Goal: Contribute content: Contribute content

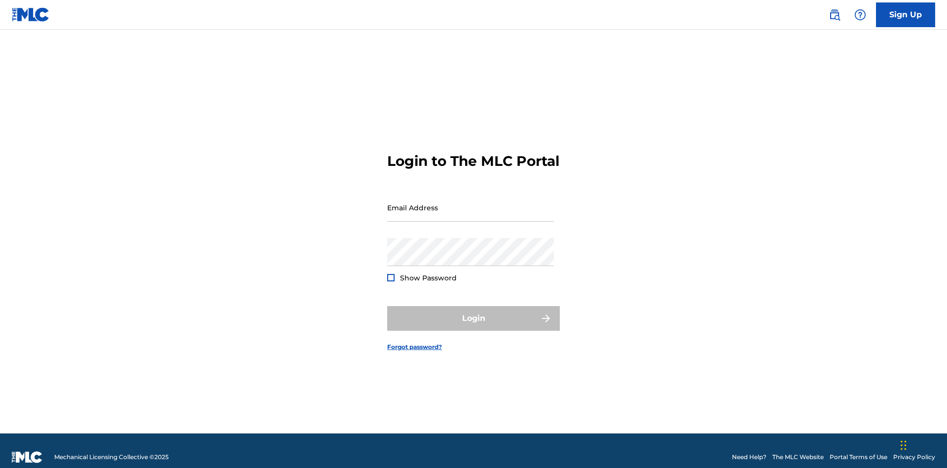
scroll to position [13, 0]
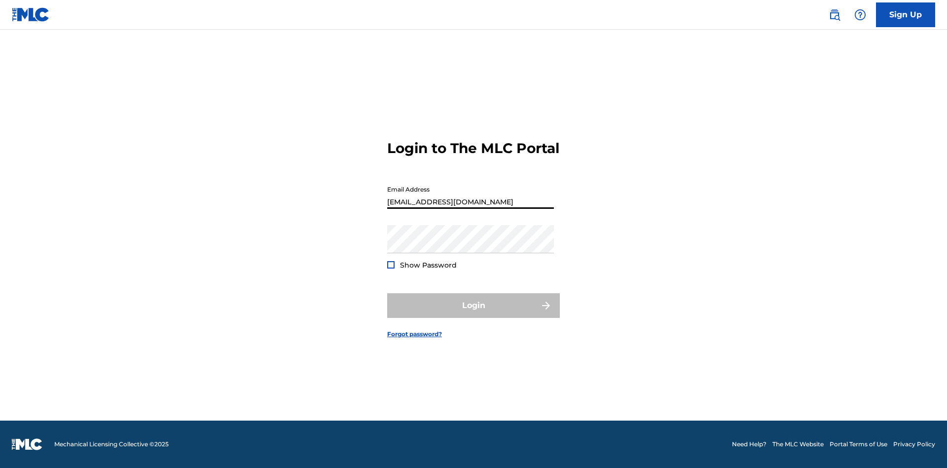
scroll to position [13, 0]
type input "Duke.McTesterson@gmail.com"
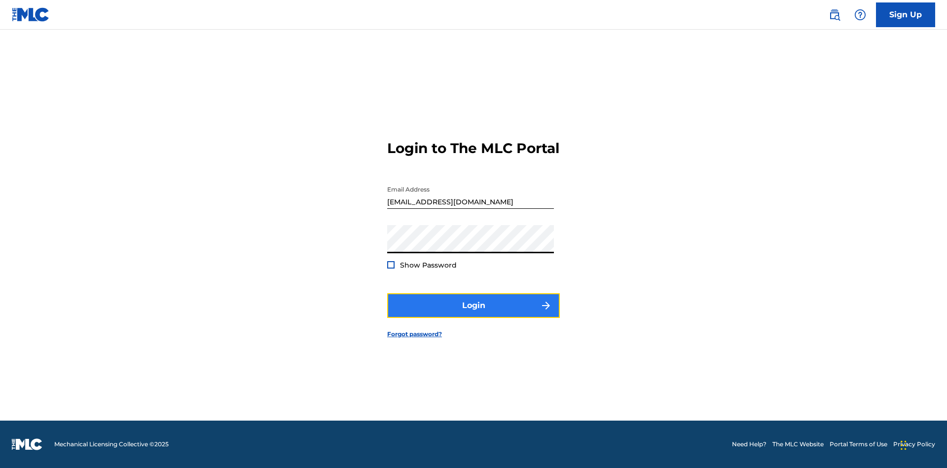
click at [473, 314] on button "Login" at bounding box center [473, 305] width 173 height 25
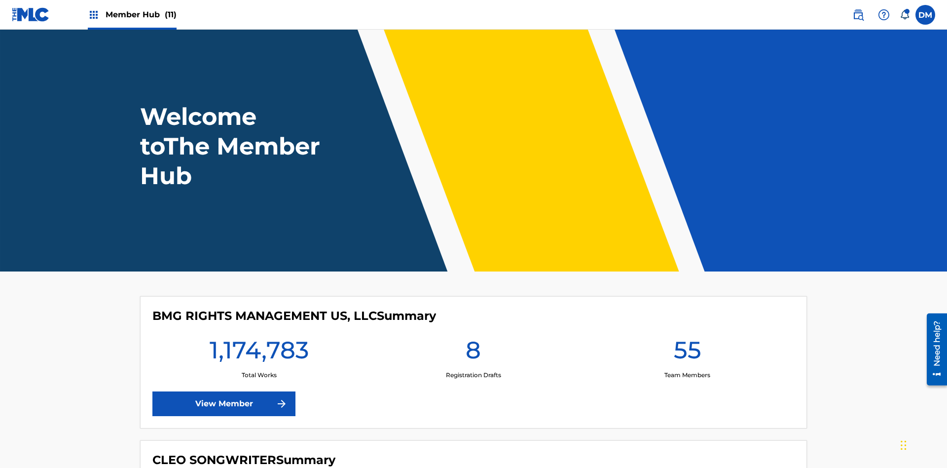
click at [141, 14] on span "Member Hub (11)" at bounding box center [141, 14] width 71 height 11
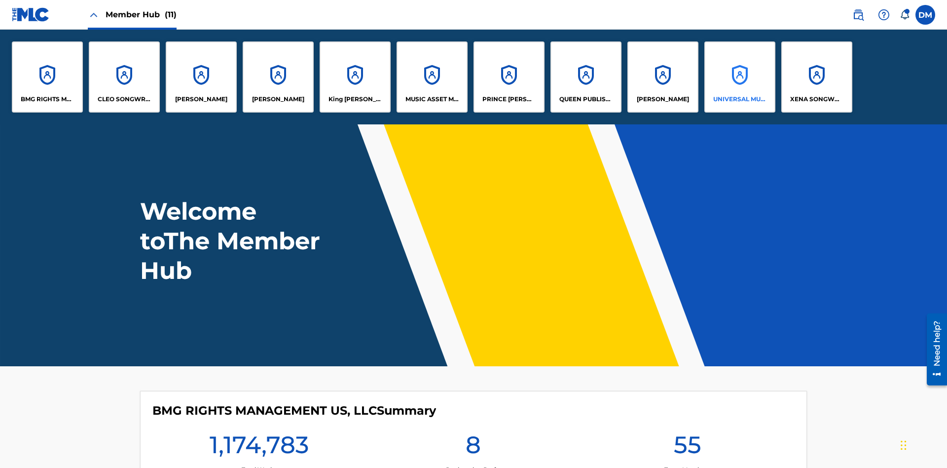
click at [739, 99] on p "UNIVERSAL MUSIC PUB GROUP" at bounding box center [740, 99] width 54 height 9
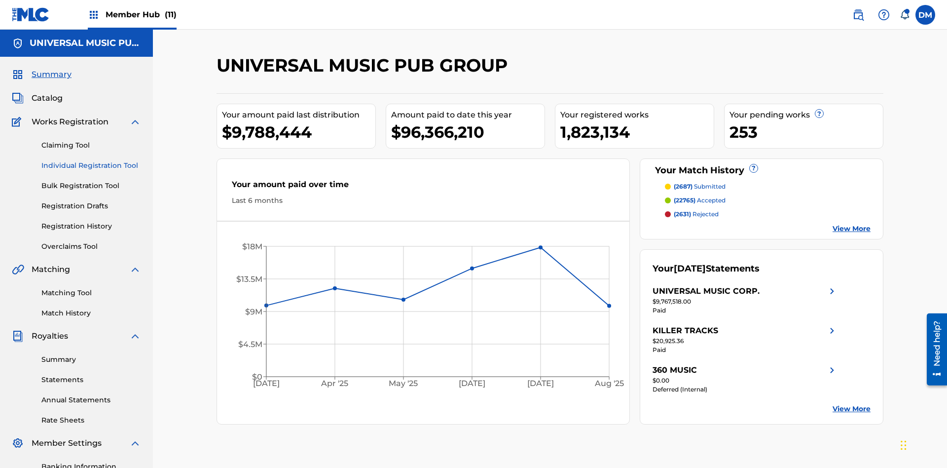
click at [91, 160] on link "Individual Registration Tool" at bounding box center [91, 165] width 100 height 10
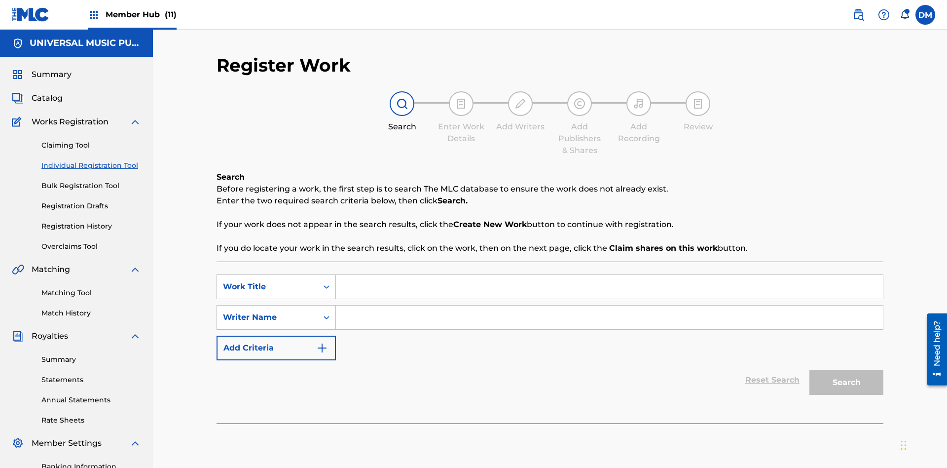
scroll to position [144, 0]
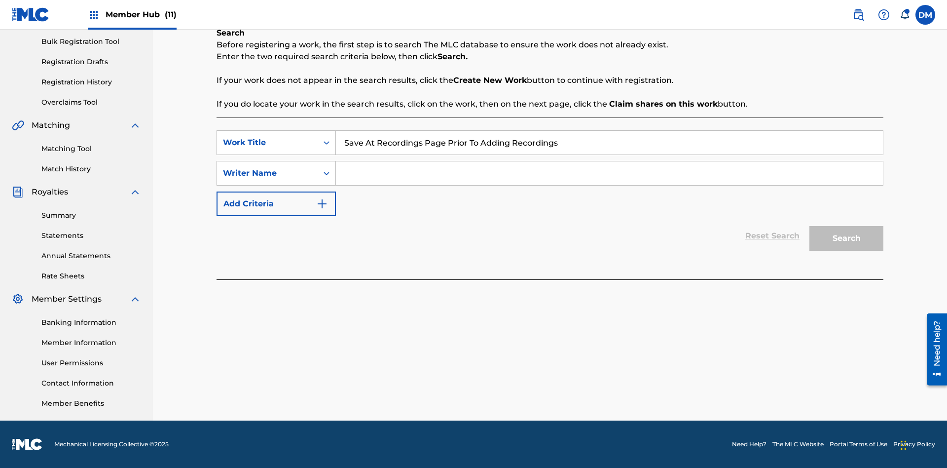
type input "Save At Recordings Page Prior To Adding Recordings"
click at [609, 173] on input "Search Form" at bounding box center [609, 173] width 547 height 24
type input "QWERTYUIOP"
click at [846, 238] on button "Search" at bounding box center [846, 238] width 74 height 25
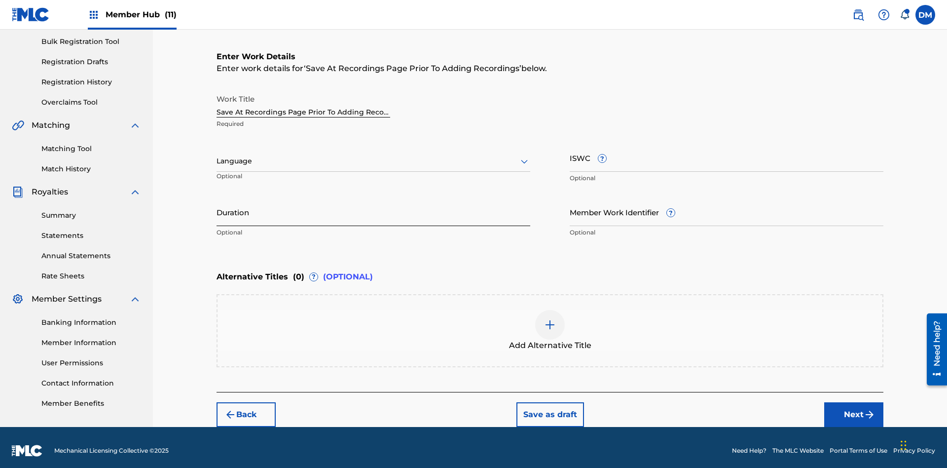
click at [373, 205] on input "Duration" at bounding box center [373, 212] width 314 height 28
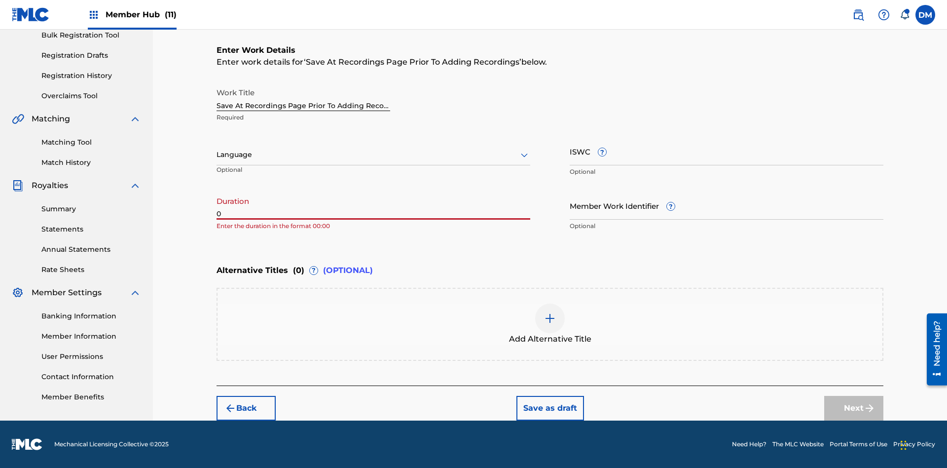
click at [373, 205] on input "0" at bounding box center [373, 205] width 314 height 28
type input "00:00"
click at [524, 155] on icon at bounding box center [524, 155] width 12 height 12
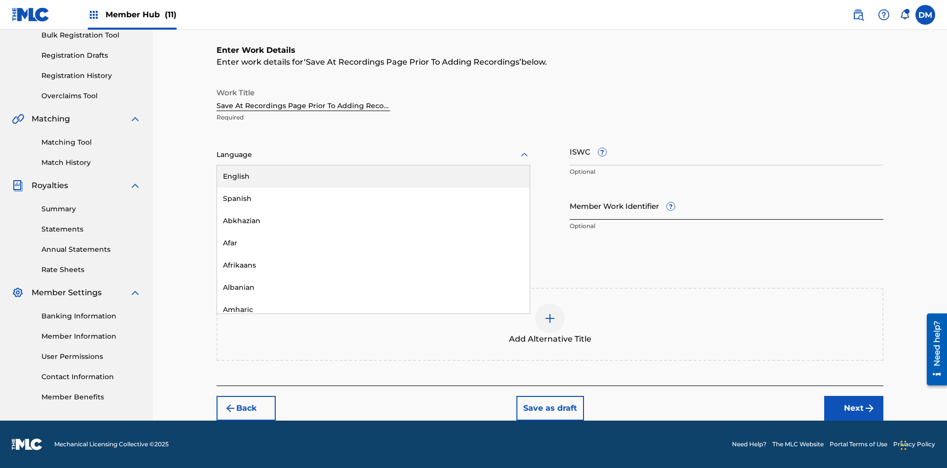
click at [373, 243] on div "Afar" at bounding box center [373, 243] width 313 height 22
click at [726, 205] on input "Member Work Identifier ?" at bounding box center [727, 205] width 314 height 28
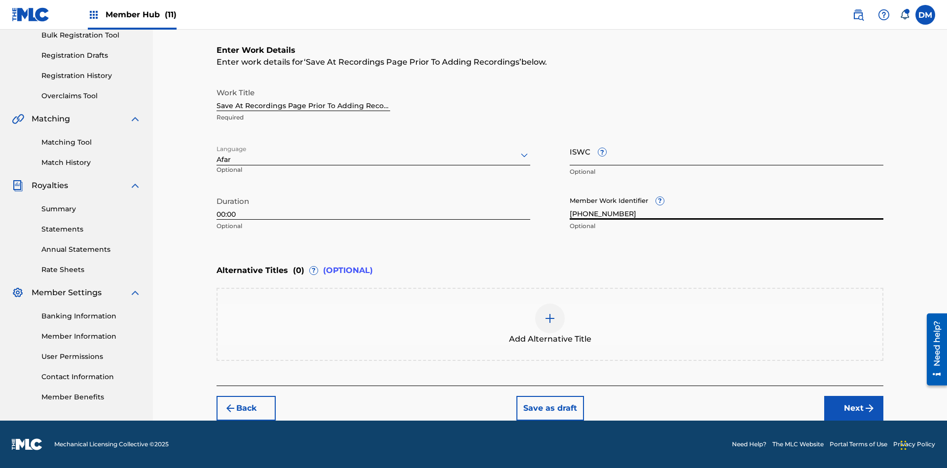
type input "2025.09.30.04"
click at [726, 151] on input "ISWC ?" at bounding box center [727, 151] width 314 height 28
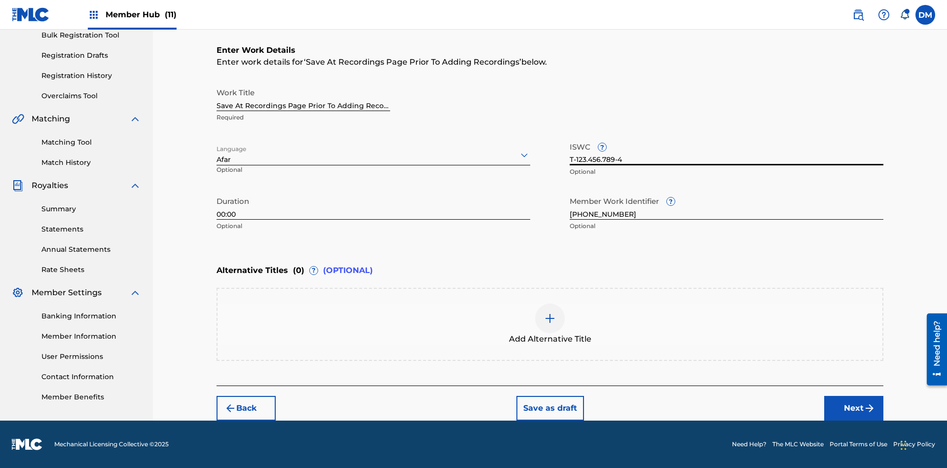
type input "T-123.456.789-4"
click at [550, 324] on img at bounding box center [550, 318] width 12 height 12
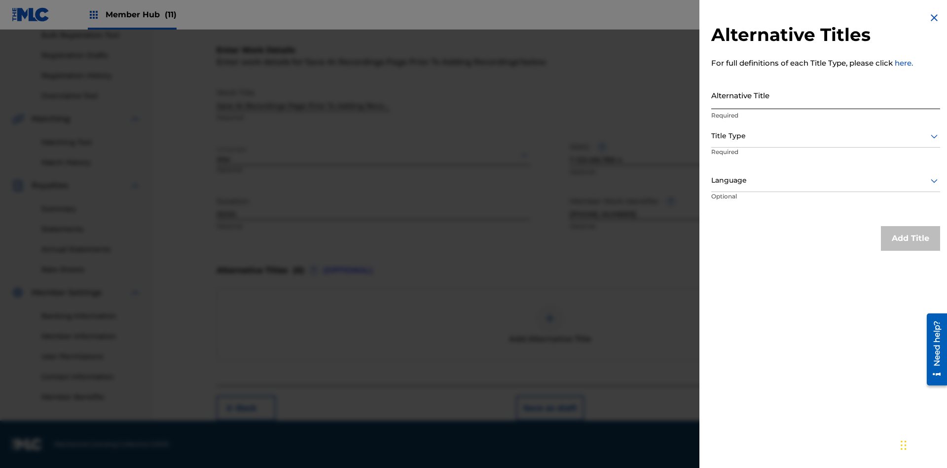
click at [826, 95] on input "Alternative Title" at bounding box center [825, 95] width 229 height 28
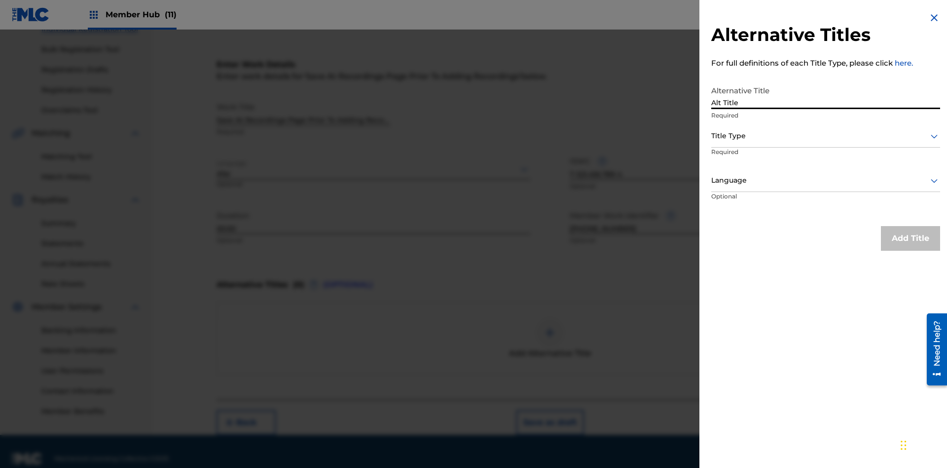
type input "Alt Title"
click at [826, 136] on div at bounding box center [825, 136] width 229 height 12
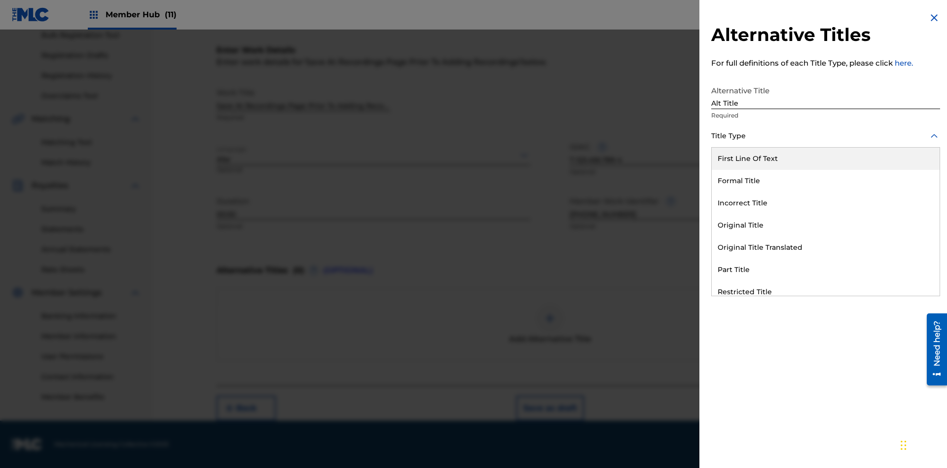
click at [826, 225] on div "Original Title" at bounding box center [826, 225] width 228 height 22
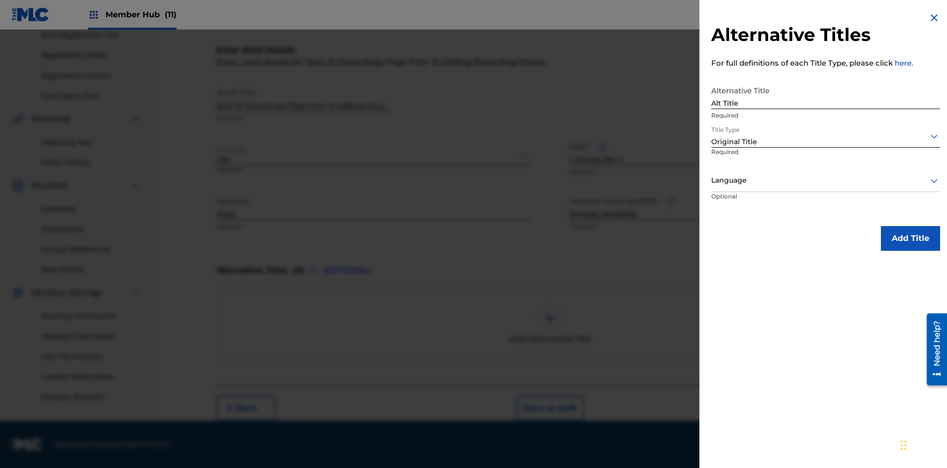
click at [826, 180] on div at bounding box center [825, 180] width 229 height 12
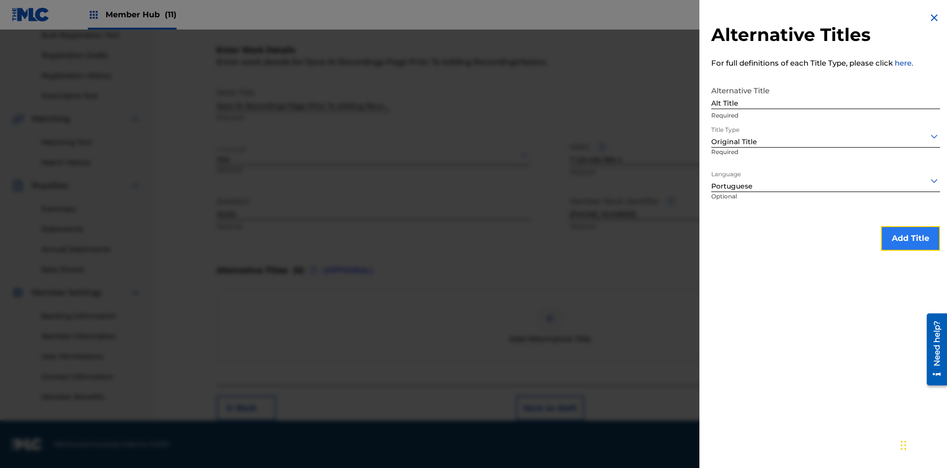
click at [910, 238] on button "Add Title" at bounding box center [910, 238] width 59 height 25
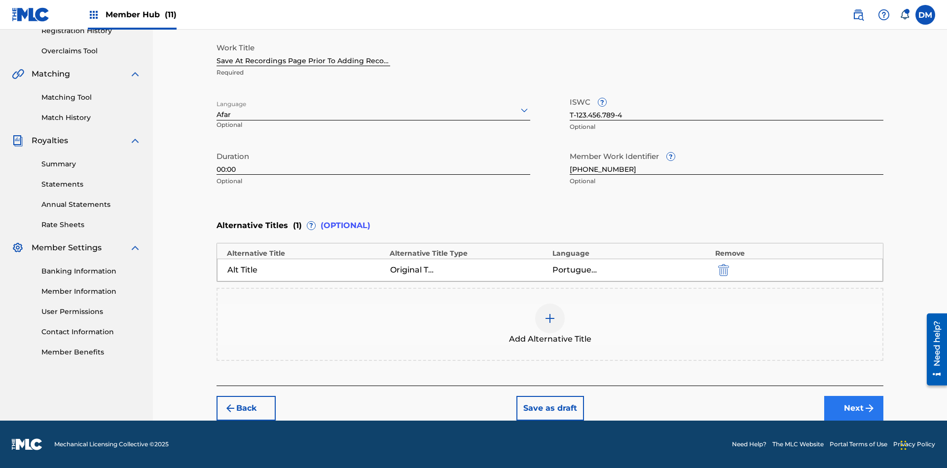
click at [854, 408] on button "Next" at bounding box center [853, 408] width 59 height 25
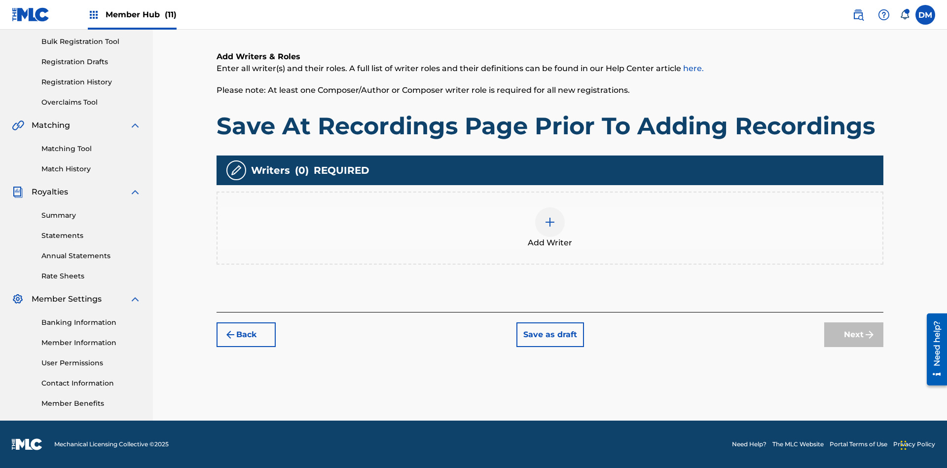
click at [550, 227] on img at bounding box center [550, 222] width 12 height 12
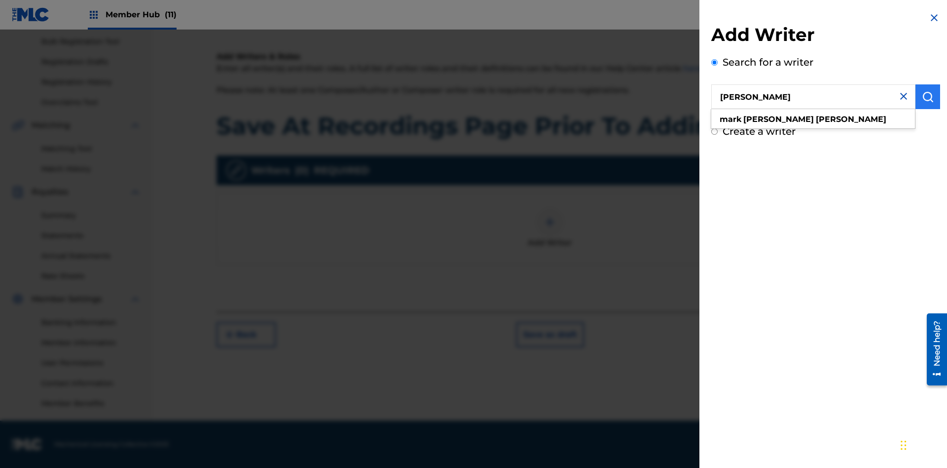
type input "MARK STEVEN BERKOWITZ"
click at [928, 97] on img "submit" at bounding box center [928, 97] width 12 height 12
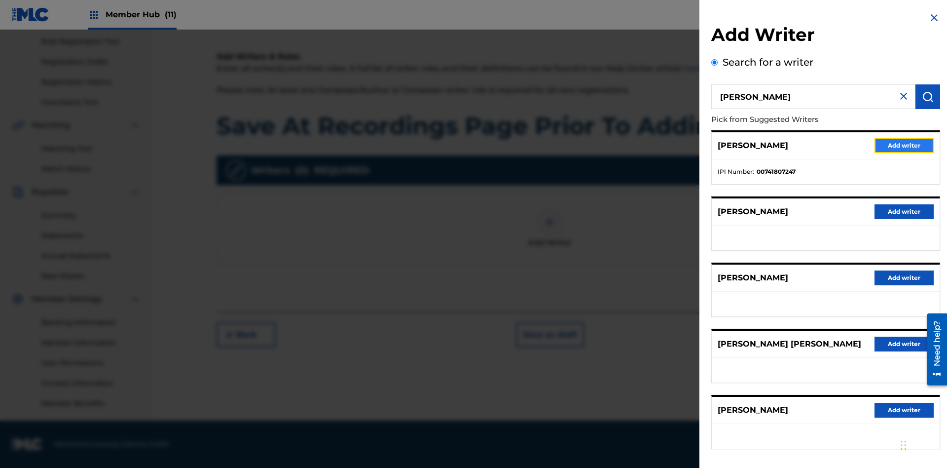
click at [904, 145] on button "Add writer" at bounding box center [903, 145] width 59 height 15
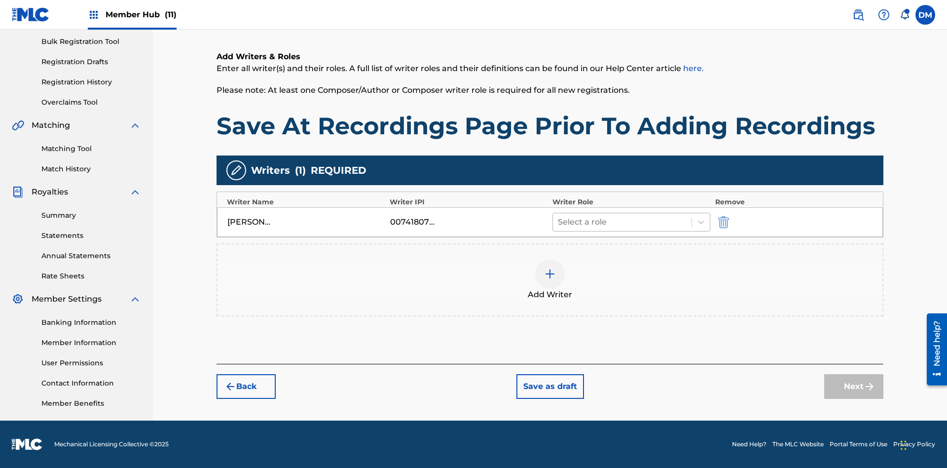
click at [559, 221] on input "text" at bounding box center [559, 222] width 2 height 12
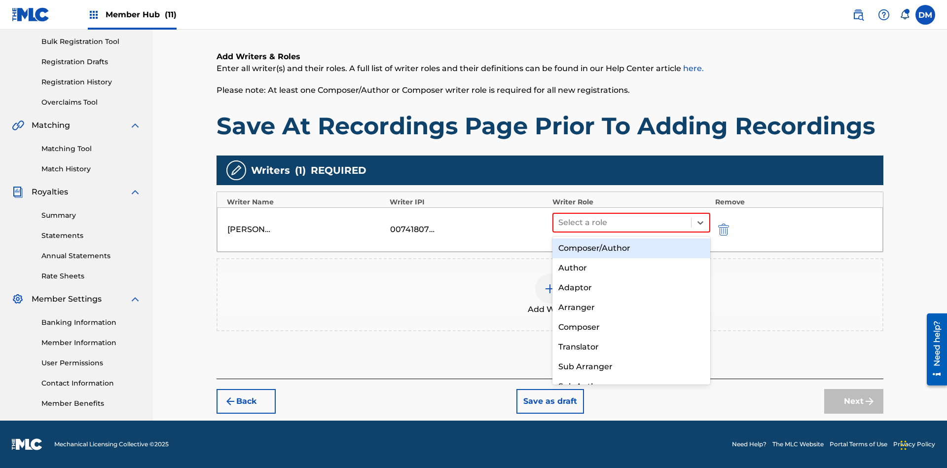
click at [631, 326] on div "Composer" at bounding box center [631, 327] width 158 height 20
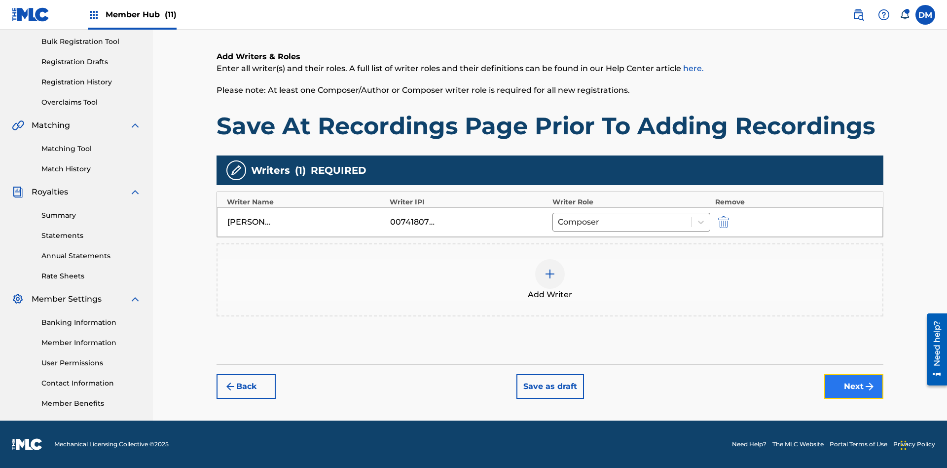
click at [854, 386] on button "Next" at bounding box center [853, 386] width 59 height 25
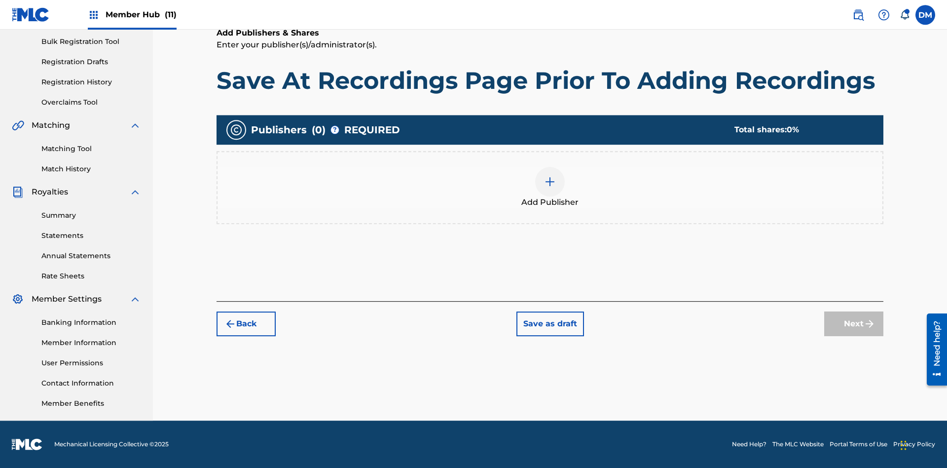
click at [550, 181] on img at bounding box center [550, 182] width 12 height 12
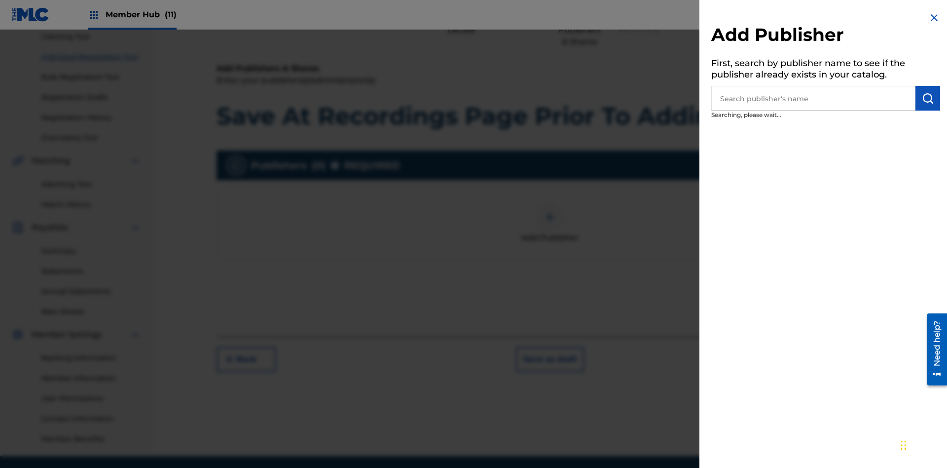
click at [813, 98] on input "text" at bounding box center [813, 98] width 204 height 25
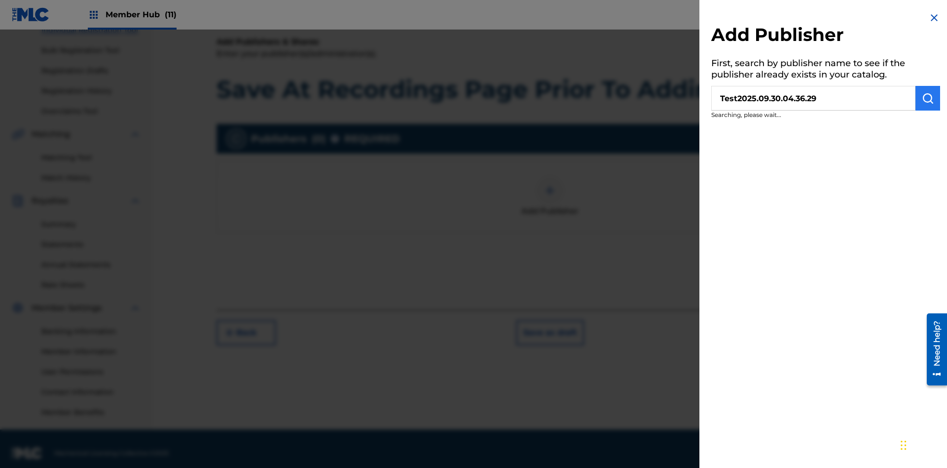
type input "Test2025.09.30.04.36.29"
click at [928, 98] on img "submit" at bounding box center [928, 98] width 12 height 12
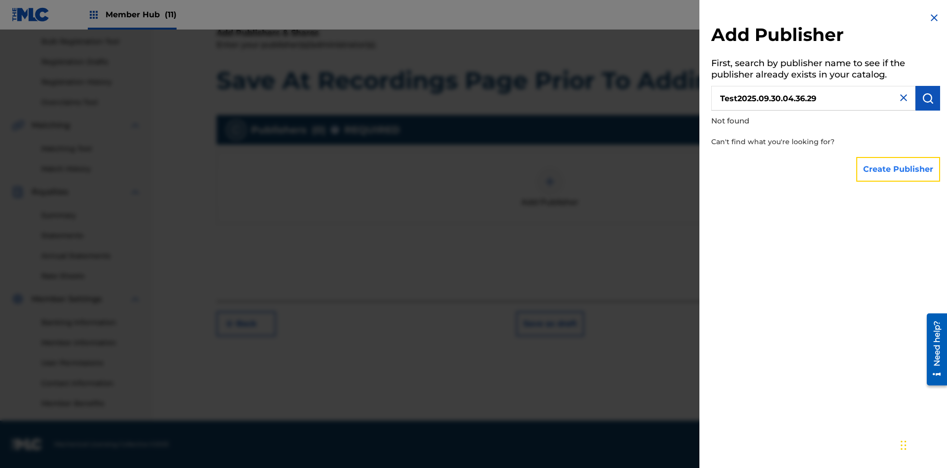
click at [899, 169] on button "Create Publisher" at bounding box center [898, 169] width 84 height 25
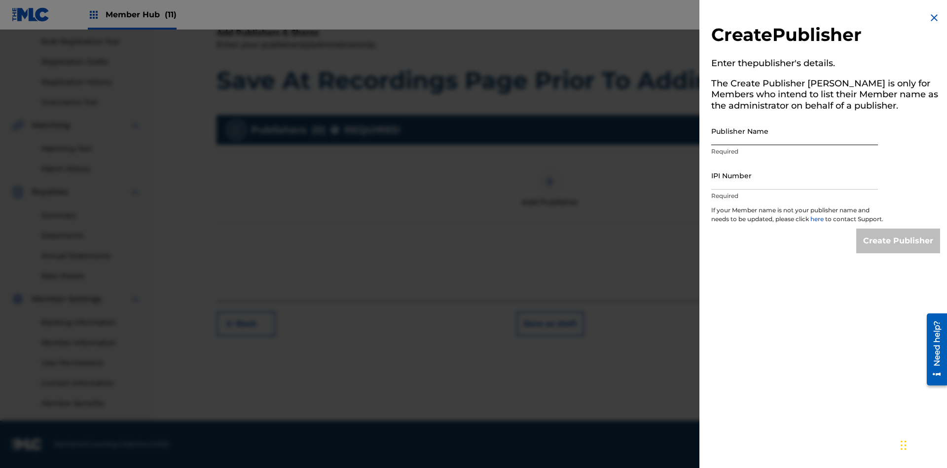
click at [794, 131] on input "Publisher Name" at bounding box center [794, 131] width 167 height 28
type input "Test2025.09.30.04.36.32"
click at [794, 175] on input "IPI Number" at bounding box center [794, 175] width 167 height 28
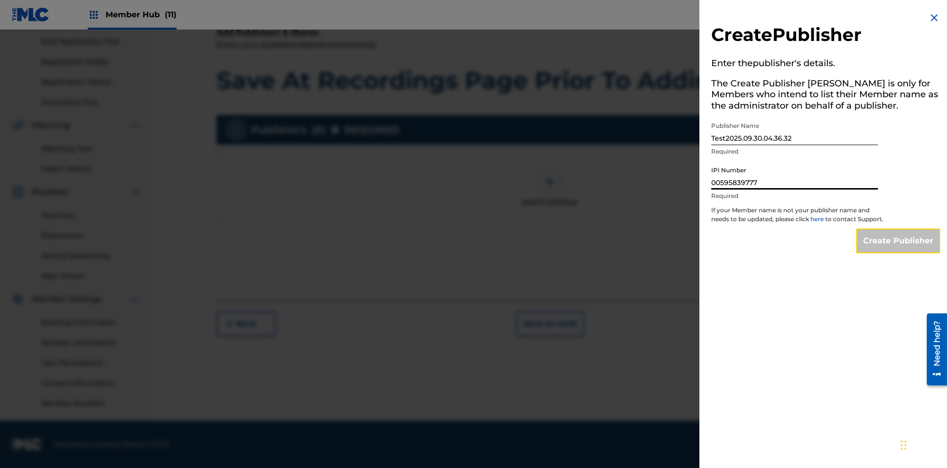
click at [899, 250] on input "Create Publisher" at bounding box center [898, 240] width 84 height 25
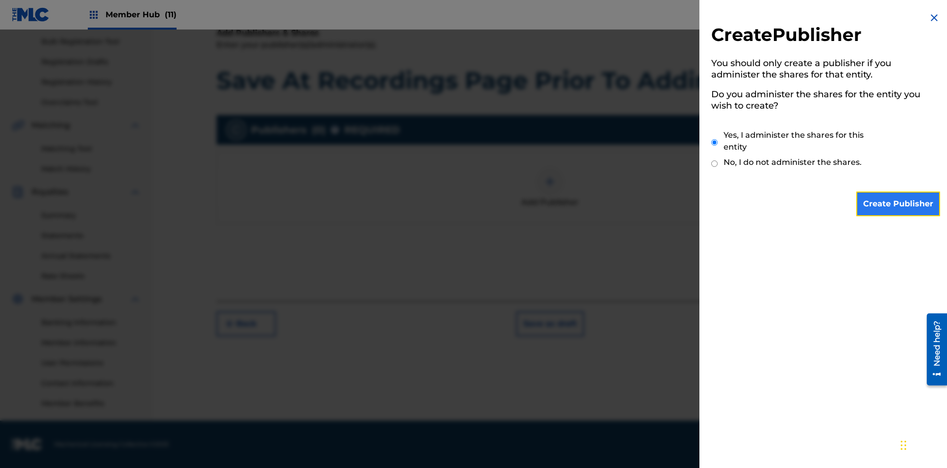
click at [899, 204] on input "Create Publisher" at bounding box center [898, 203] width 84 height 25
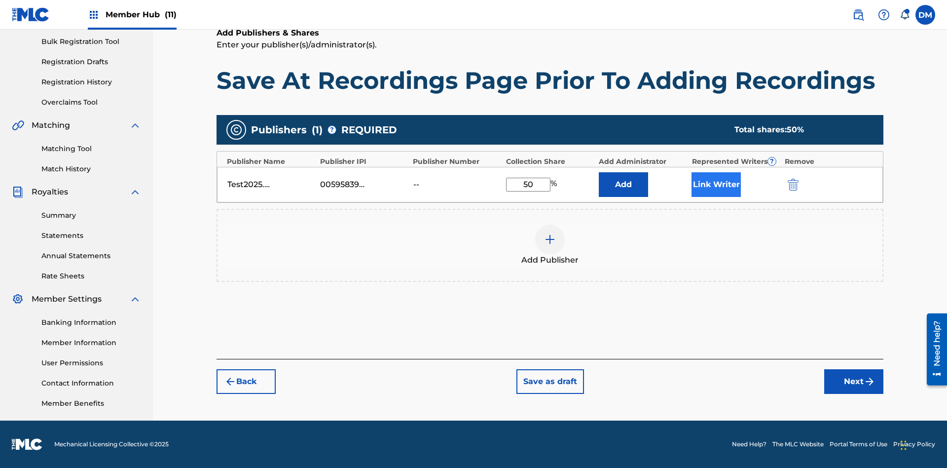
type input "50"
click at [716, 184] on button "Link Writer" at bounding box center [715, 184] width 49 height 25
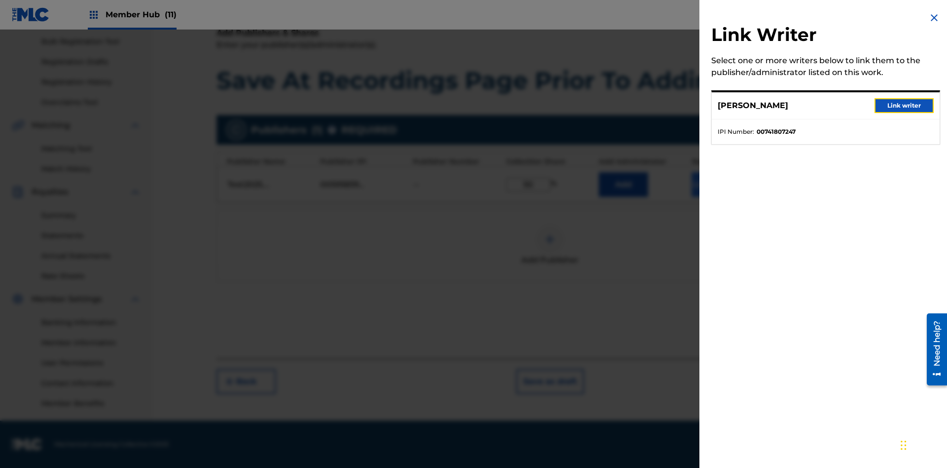
click at [904, 106] on button "Link writer" at bounding box center [903, 105] width 59 height 15
click at [716, 197] on button "Link Writer" at bounding box center [715, 184] width 49 height 25
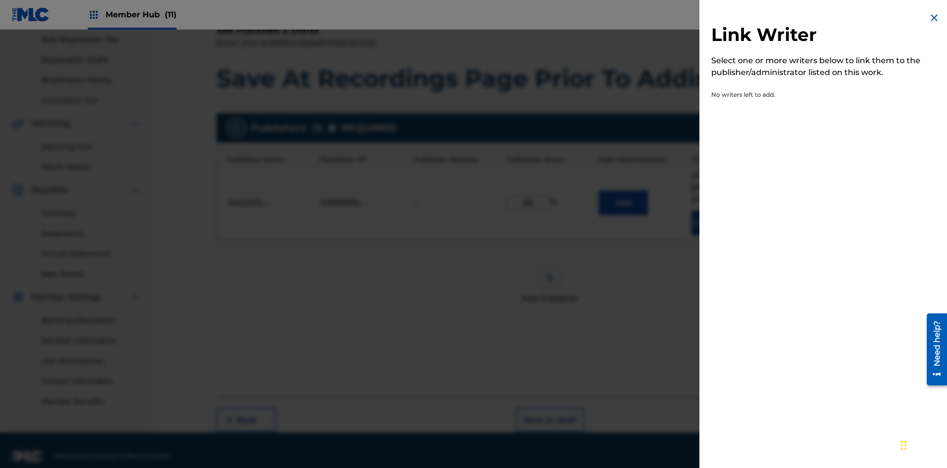
click at [934, 18] on img at bounding box center [934, 18] width 12 height 12
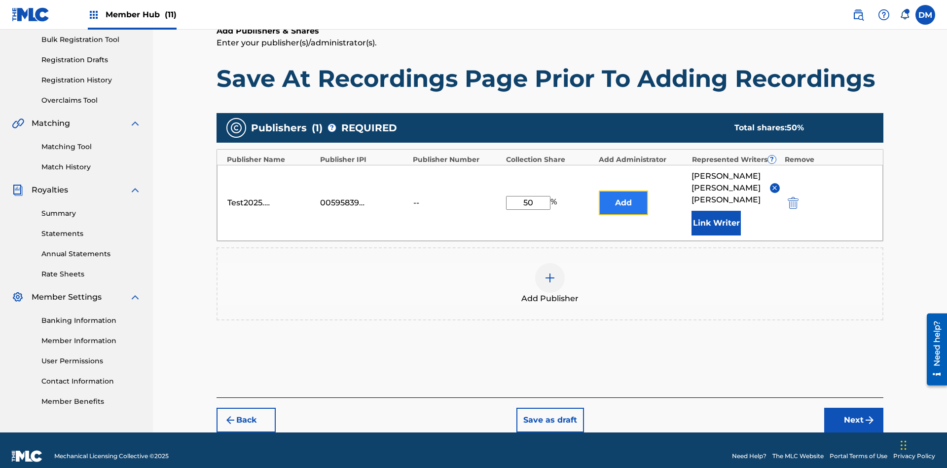
click at [623, 196] on button "Add" at bounding box center [623, 202] width 49 height 25
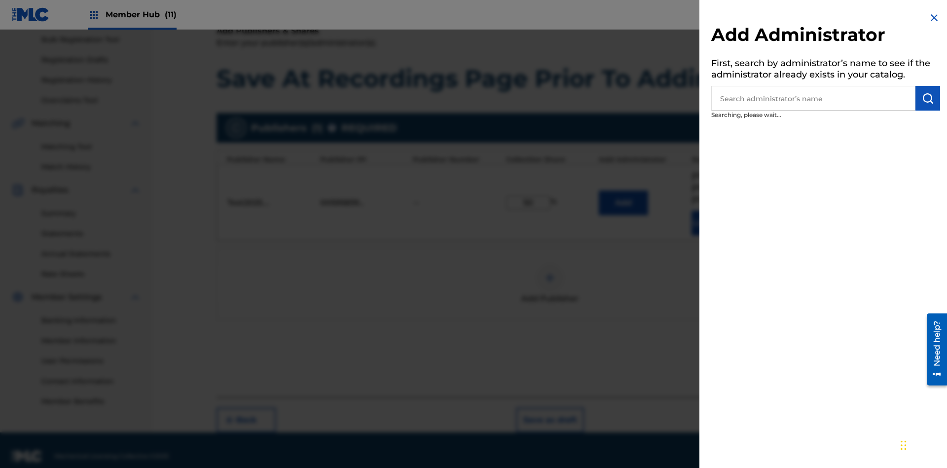
click at [813, 98] on input "text" at bounding box center [813, 98] width 204 height 25
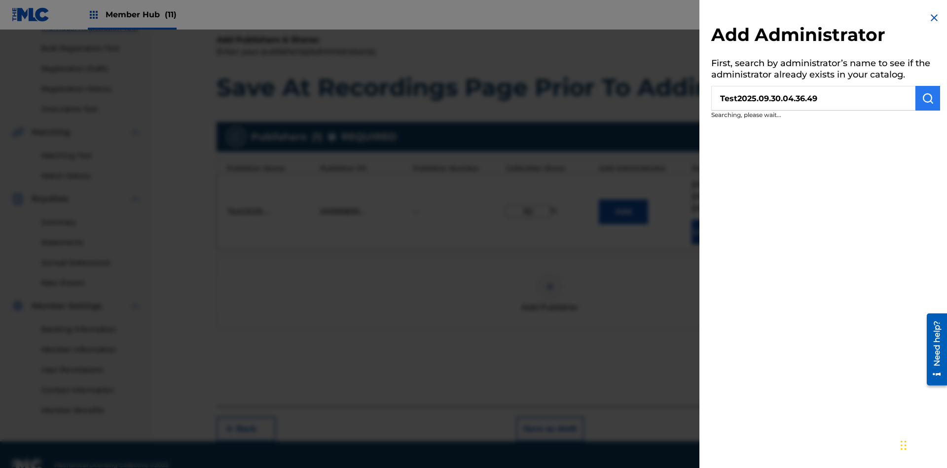
type input "Test2025.09.30.04.36.49"
click at [928, 98] on img "submit" at bounding box center [928, 98] width 12 height 12
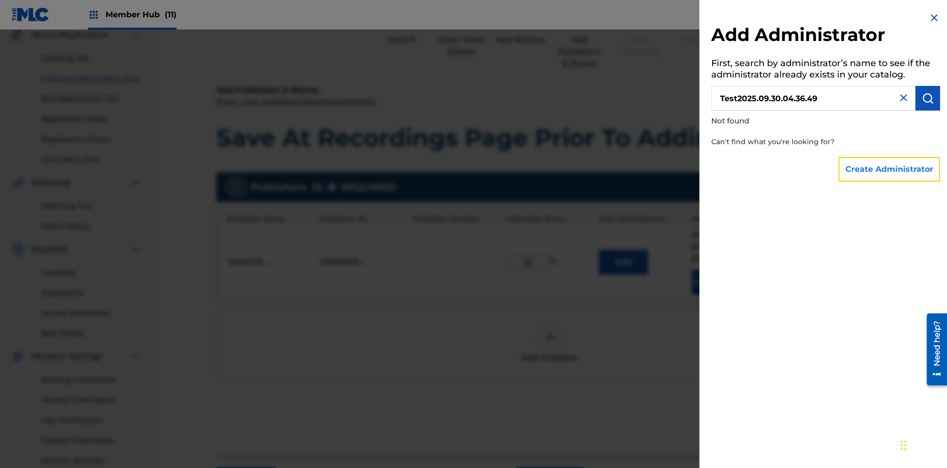
click at [890, 169] on button "Create Administrator" at bounding box center [889, 169] width 102 height 25
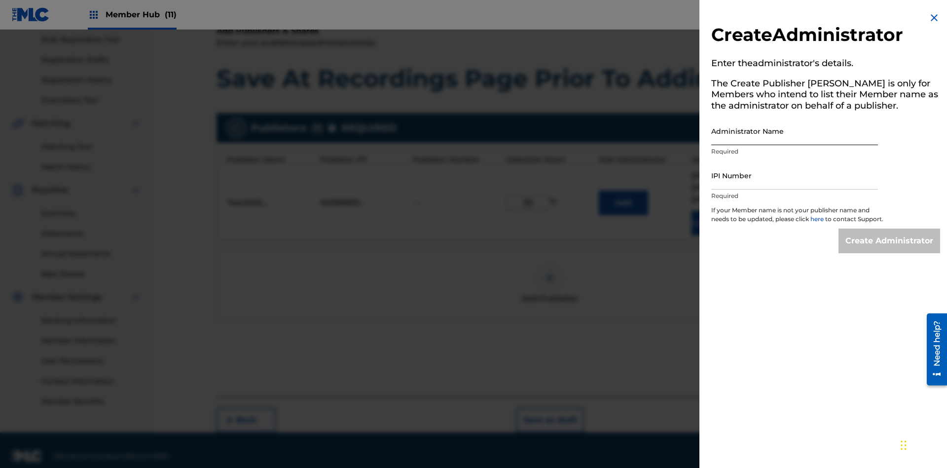
click at [794, 131] on input "Administrator Name" at bounding box center [794, 131] width 167 height 28
type input "Test2025.09.30.04.36.53"
click at [794, 175] on input "IPI Number" at bounding box center [794, 175] width 167 height 28
type input "00595839777"
click at [890, 250] on input "Create Administrator" at bounding box center [889, 240] width 102 height 25
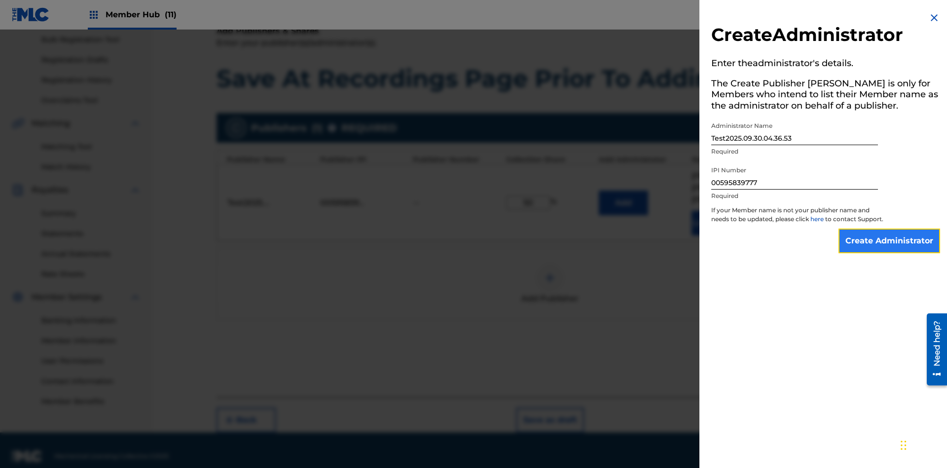
scroll to position [200, 0]
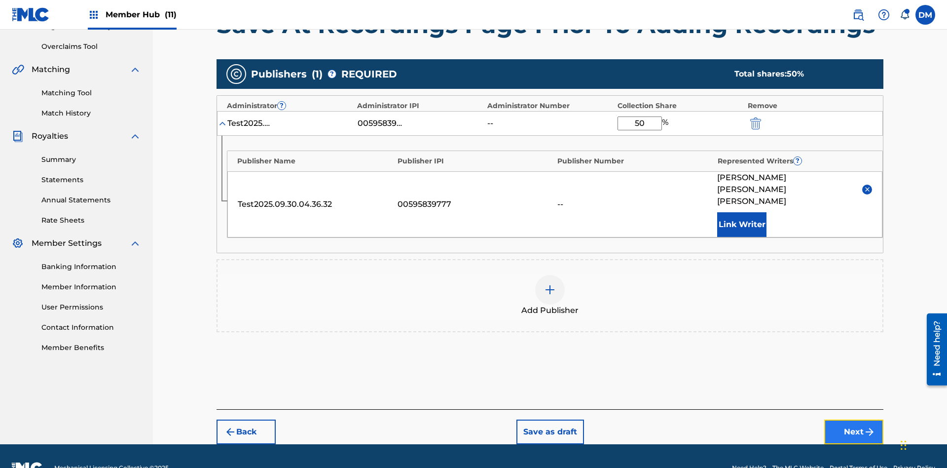
click at [854, 419] on button "Next" at bounding box center [853, 431] width 59 height 25
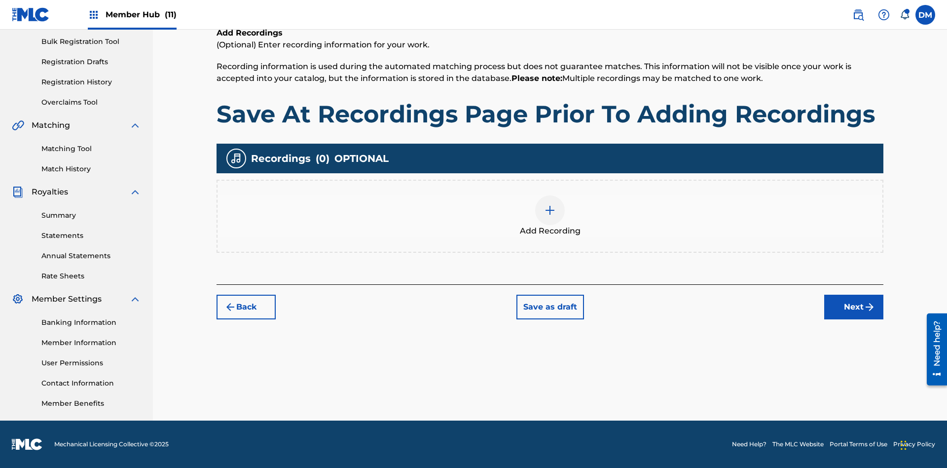
scroll to position [144, 0]
click at [549, 306] on button "Save as draft" at bounding box center [550, 306] width 68 height 25
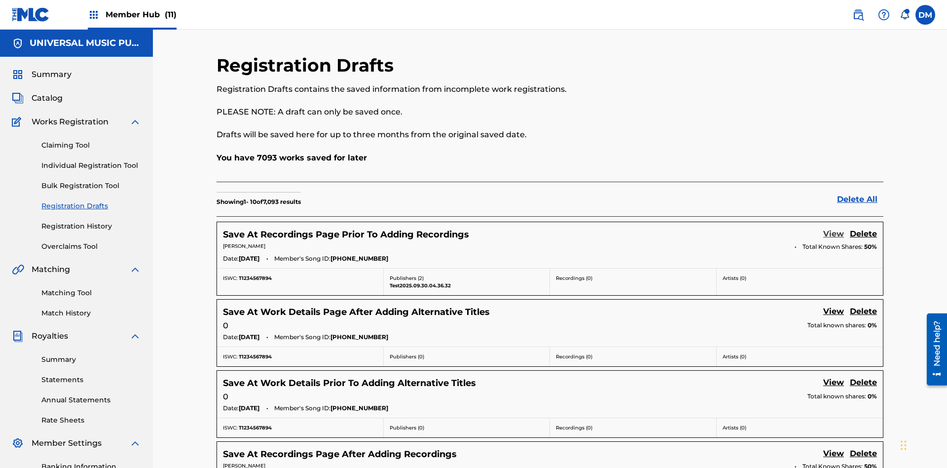
click at [833, 228] on link "View" at bounding box center [833, 234] width 21 height 13
